Goal: Task Accomplishment & Management: Complete application form

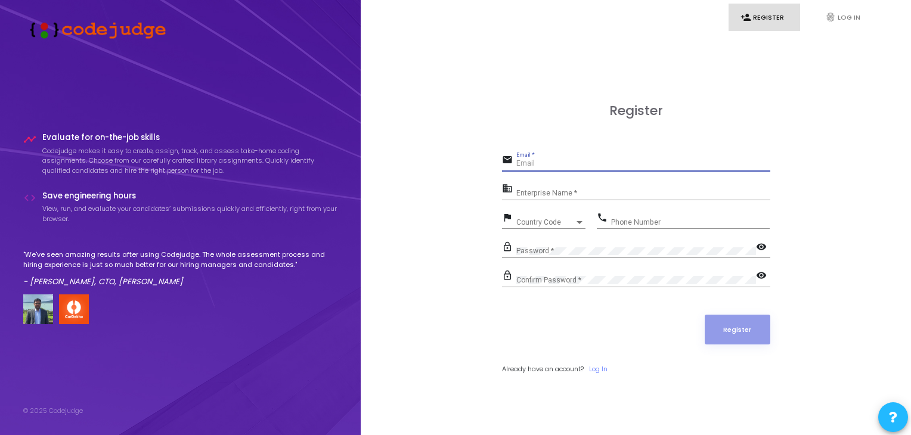
click at [531, 162] on input "Email *" at bounding box center [643, 164] width 254 height 8
type input "[EMAIL_ADDRESS][DOMAIN_NAME]"
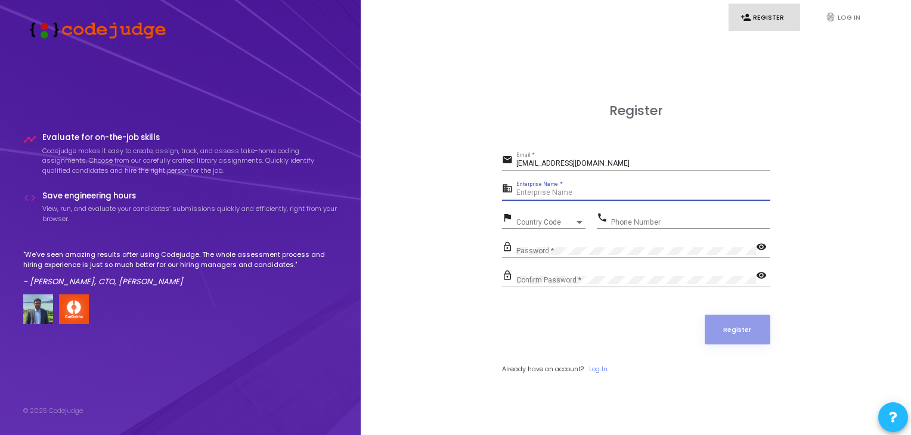
click at [609, 191] on input "Enterprise Name *" at bounding box center [643, 193] width 254 height 8
type input "Astro Aquila"
click at [578, 220] on div at bounding box center [579, 223] width 11 height 10
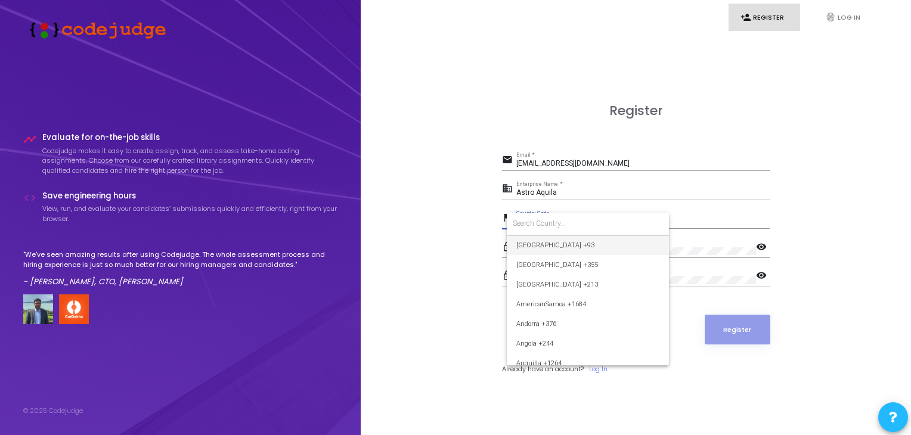
click at [561, 230] on form at bounding box center [588, 224] width 162 height 23
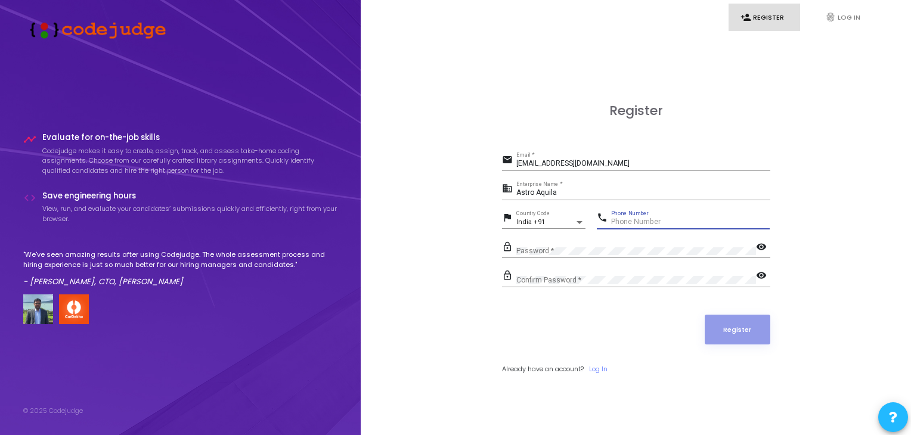
click at [629, 222] on input "Phone Number" at bounding box center [690, 222] width 159 height 8
type input "9389364147"
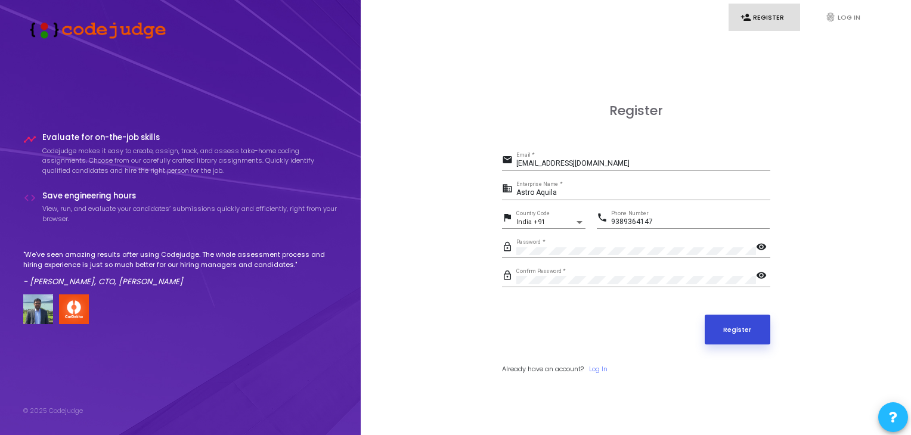
click at [705, 315] on button "Register" at bounding box center [738, 330] width 66 height 30
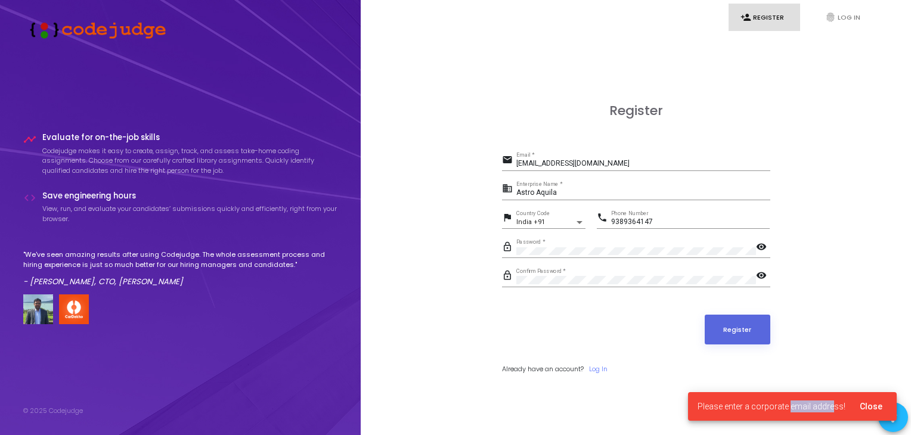
drag, startPoint x: 793, startPoint y: 403, endPoint x: 835, endPoint y: 393, distance: 42.9
click at [835, 393] on cj-snackbar "Please enter a corporate email address! Close" at bounding box center [792, 406] width 209 height 29
drag, startPoint x: 629, startPoint y: 168, endPoint x: 473, endPoint y: 142, distance: 158.3
click at [473, 142] on div "Register email [EMAIL_ADDRESS][DOMAIN_NAME] Email * business Astro Aquila Enter…" at bounding box center [636, 252] width 524 height 435
